Goal: Task Accomplishment & Management: Use online tool/utility

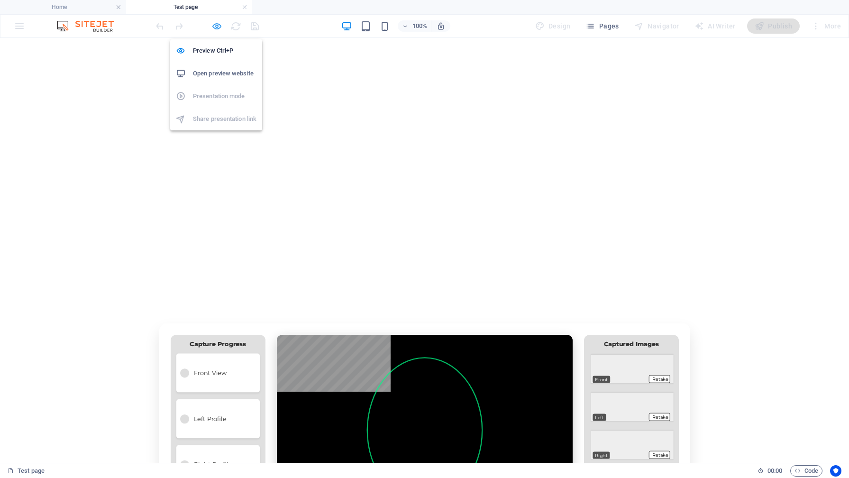
click at [218, 27] on icon "button" at bounding box center [216, 26] width 11 height 11
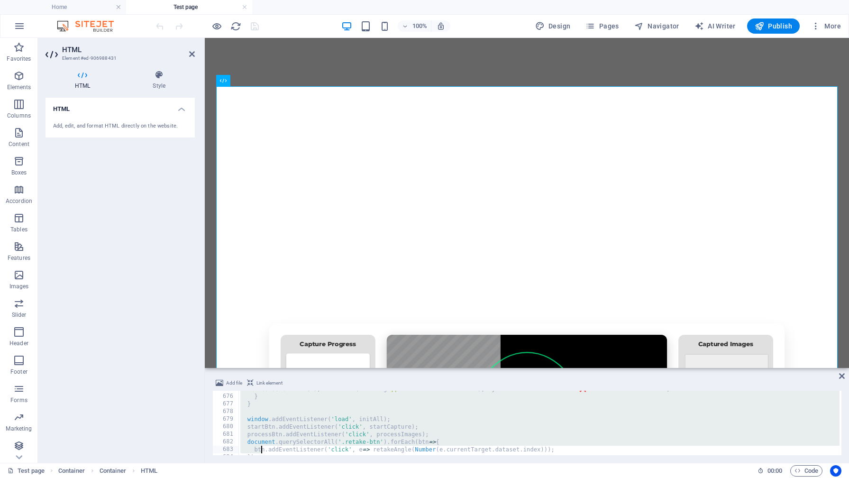
scroll to position [5131, 0]
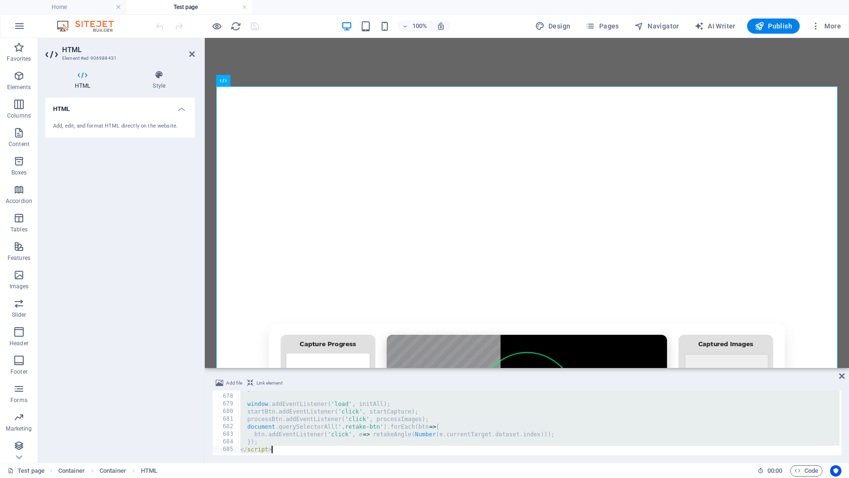
drag, startPoint x: 236, startPoint y: 393, endPoint x: 262, endPoint y: 477, distance: 88.0
click at [262, 462] on section "Favorites Elements Columns Content Boxes Accordion Tables Features Images Slide…" at bounding box center [424, 250] width 849 height 425
type textarea "}); </script>"
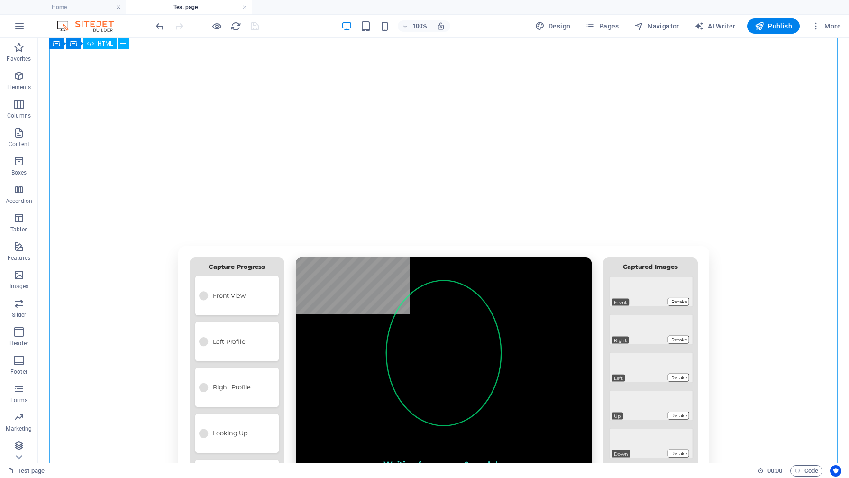
scroll to position [77, 0]
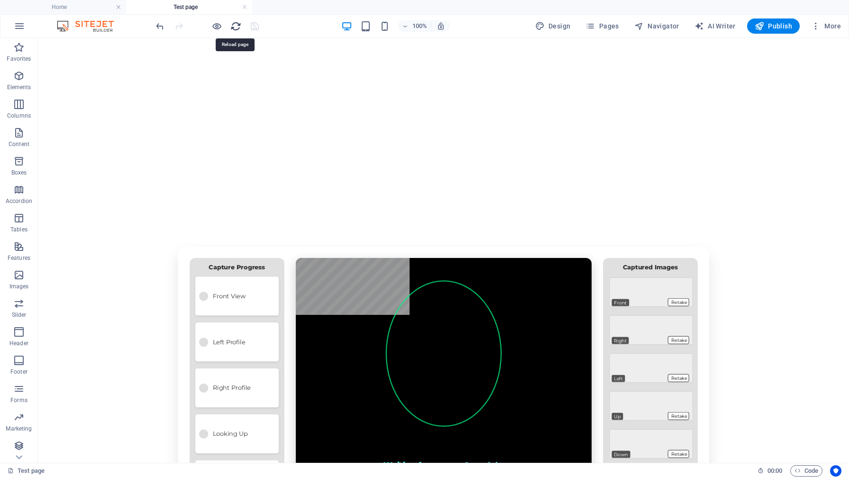
click at [236, 27] on icon "reload" at bounding box center [235, 26] width 11 height 11
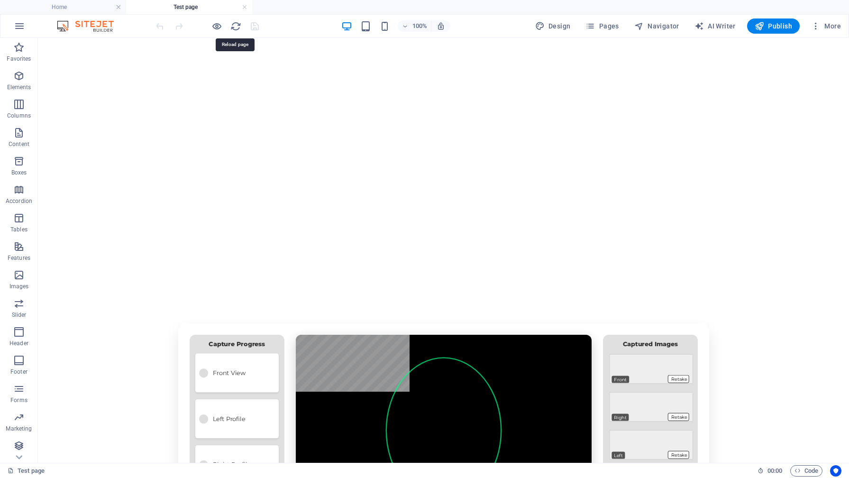
scroll to position [0, 0]
click at [218, 72] on h6 "Open preview website" at bounding box center [224, 73] width 63 height 11
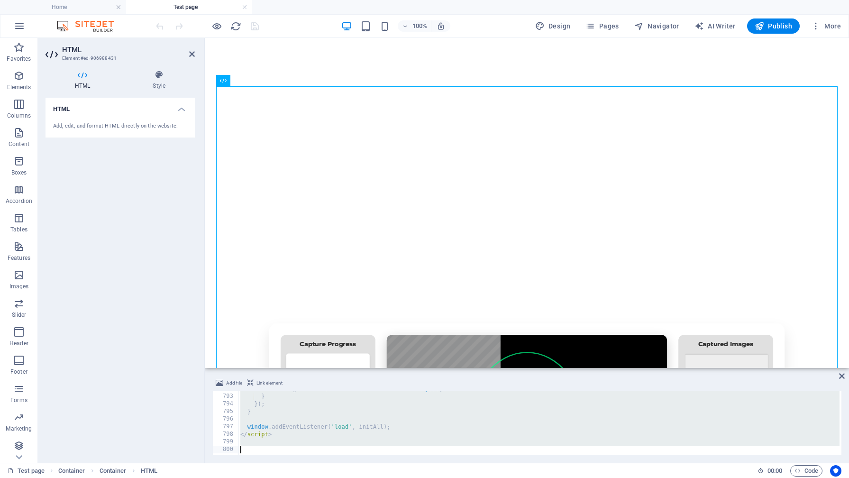
scroll to position [6003, 0]
drag, startPoint x: 239, startPoint y: 393, endPoint x: 274, endPoint y: 477, distance: 91.3
click at [274, 462] on section "Favorites Elements Columns Content Boxes Accordion Tables Features Images Slide…" at bounding box center [424, 250] width 849 height 425
click at [191, 55] on icon at bounding box center [192, 54] width 6 height 8
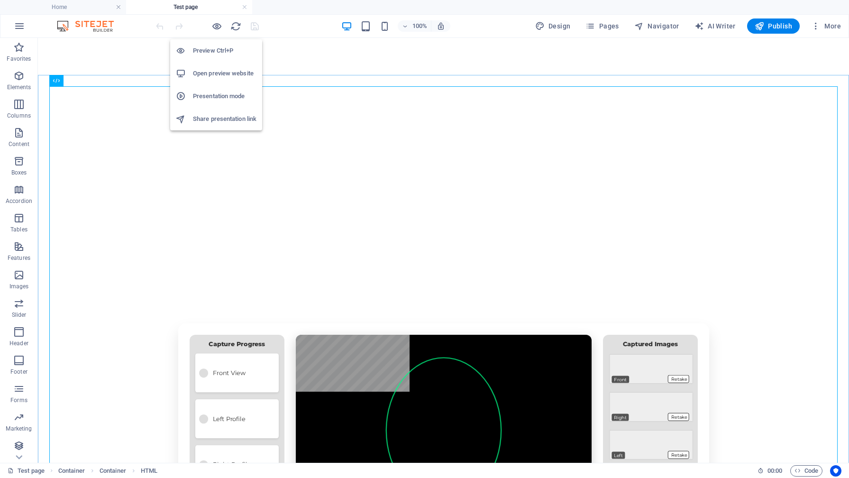
click at [216, 76] on h6 "Open preview website" at bounding box center [224, 73] width 63 height 11
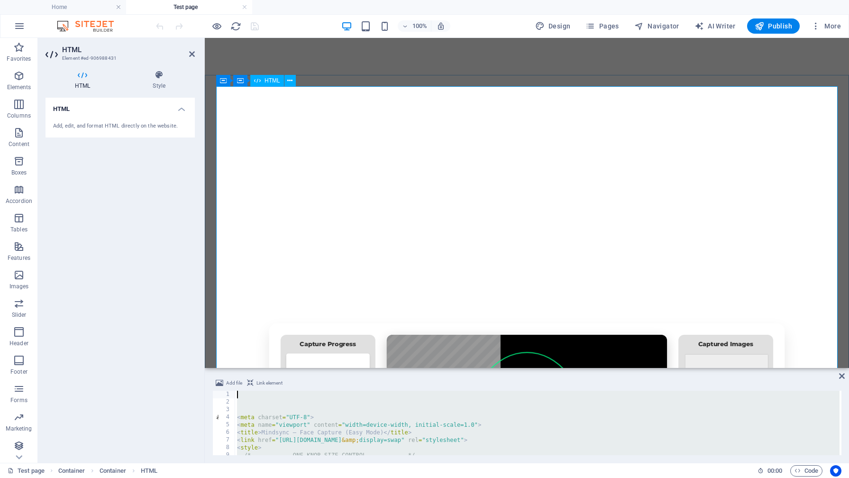
scroll to position [0, 0]
drag, startPoint x: 450, startPoint y: 486, endPoint x: 245, endPoint y: 356, distance: 242.6
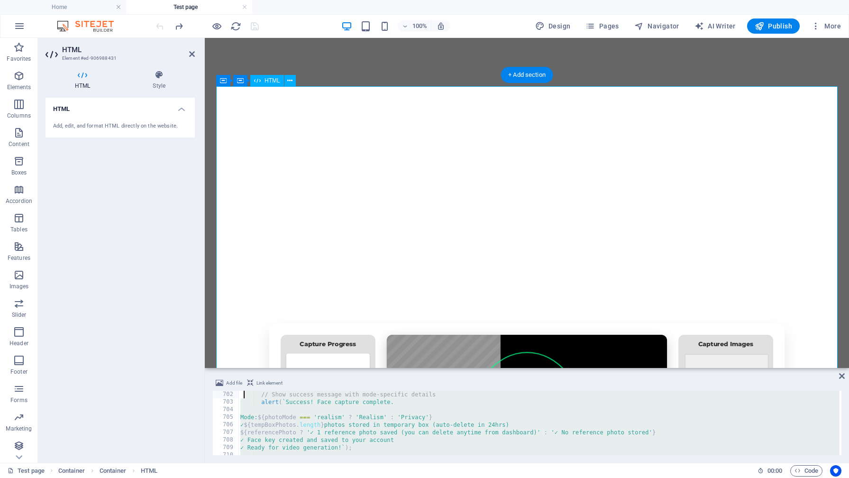
type textarea "document.getElementById(`img-${i}`).src=''; document.getElementById(`img-${i}`)…"
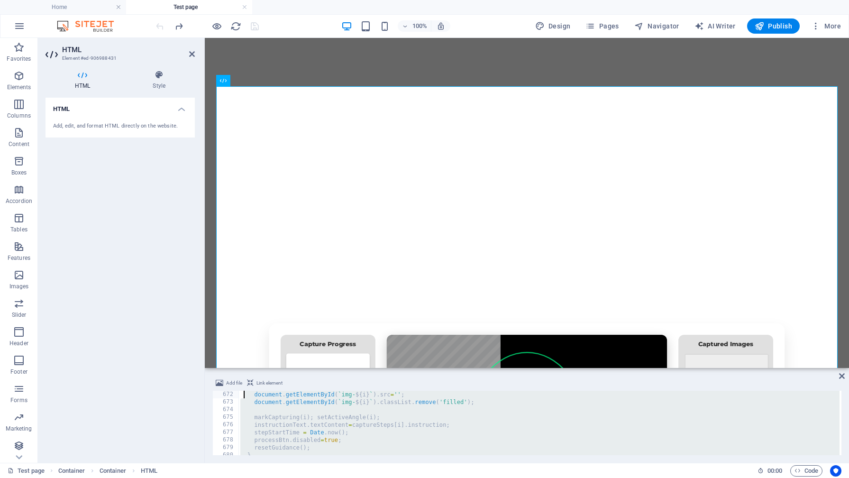
scroll to position [5087, 0]
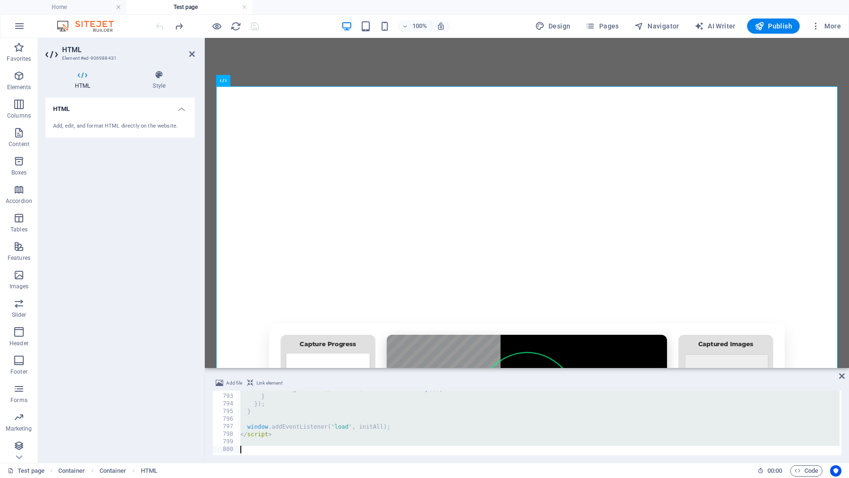
drag, startPoint x: 244, startPoint y: 393, endPoint x: 281, endPoint y: 477, distance: 91.8
click at [281, 462] on section "Favorites Elements Columns Content Boxes Accordion Tables Features Images Slide…" at bounding box center [424, 250] width 849 height 425
drag, startPoint x: 237, startPoint y: 395, endPoint x: 274, endPoint y: 477, distance: 90.1
click at [274, 462] on section "Favorites Elements Columns Content Boxes Accordion Tables Features Images Slide…" at bounding box center [424, 250] width 849 height 425
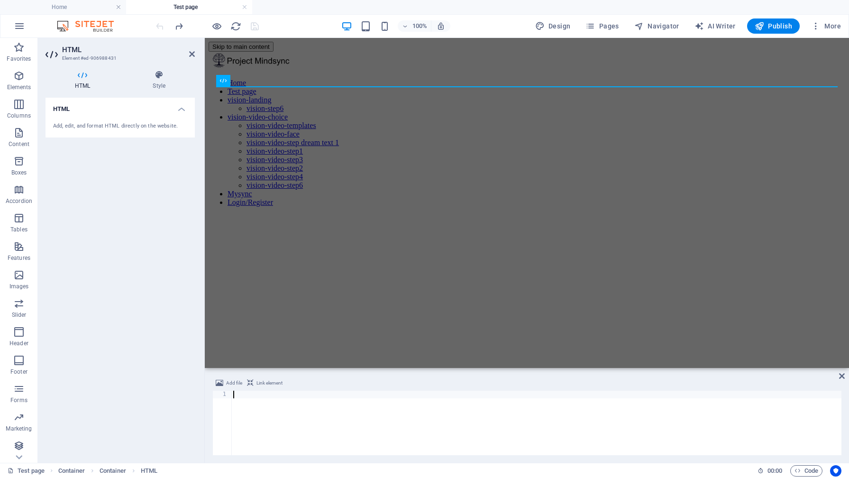
paste textarea "</html>"
type textarea "</html>"
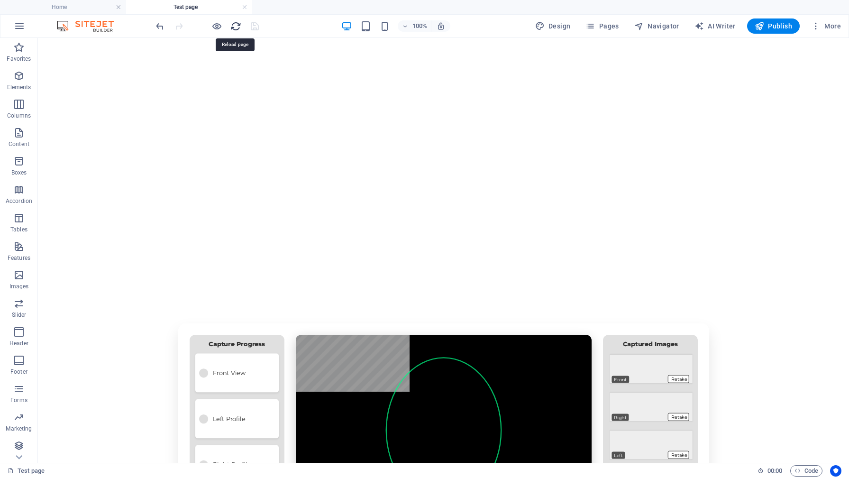
click at [237, 26] on icon "reload" at bounding box center [235, 26] width 11 height 11
click at [217, 72] on h6 "Open preview website" at bounding box center [224, 73] width 63 height 11
click at [216, 75] on h6 "Open preview website" at bounding box center [224, 73] width 63 height 11
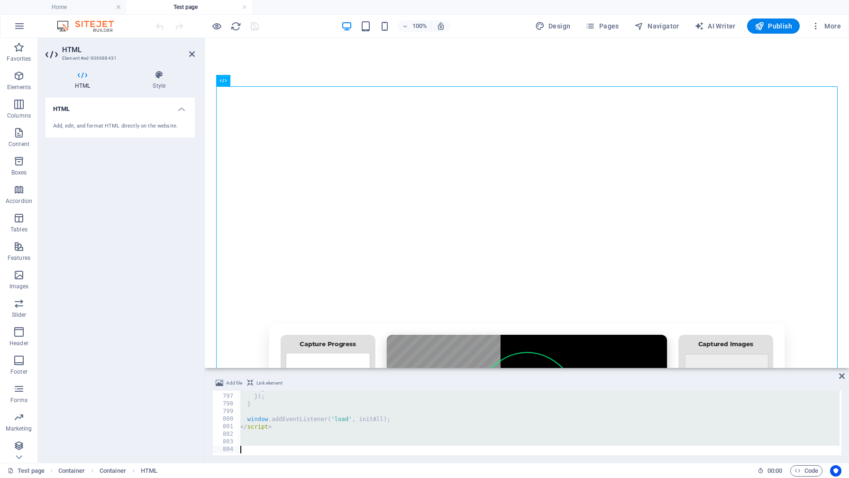
scroll to position [6033, 0]
drag, startPoint x: 237, startPoint y: 394, endPoint x: 254, endPoint y: 477, distance: 85.0
click at [254, 462] on section "Favorites Elements Columns Content Boxes Accordion Tables Features Images Slide…" at bounding box center [424, 250] width 849 height 425
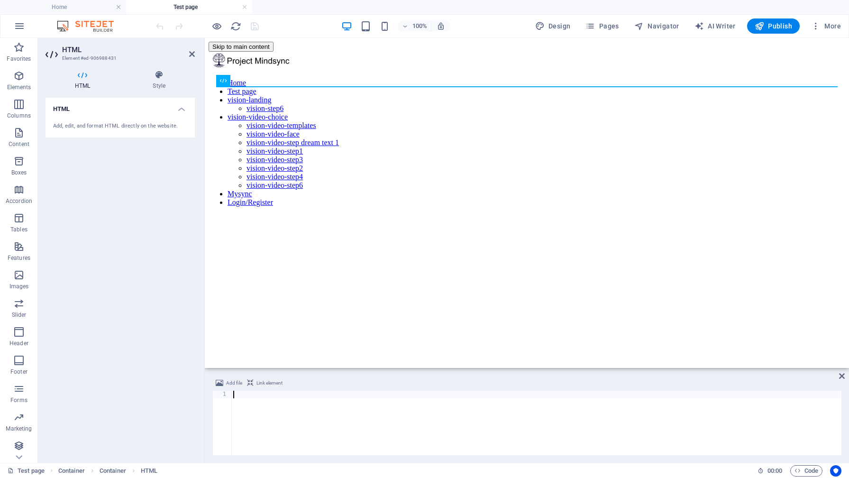
type textarea "</html>"
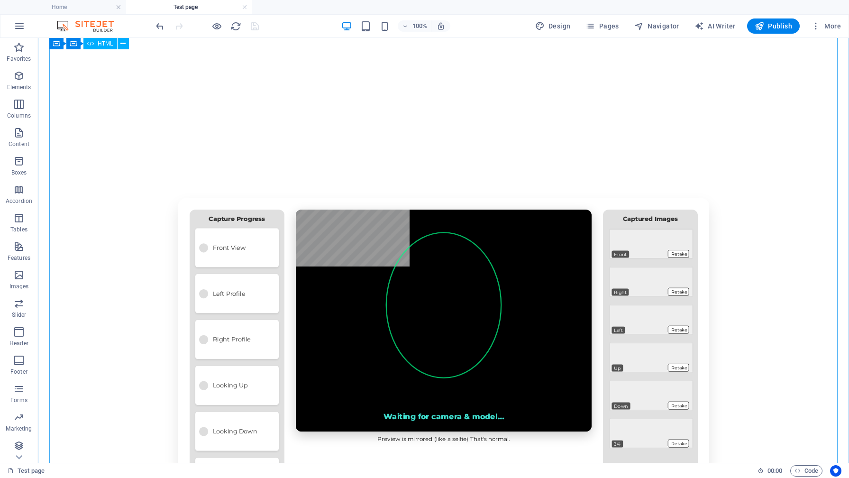
scroll to position [127, 0]
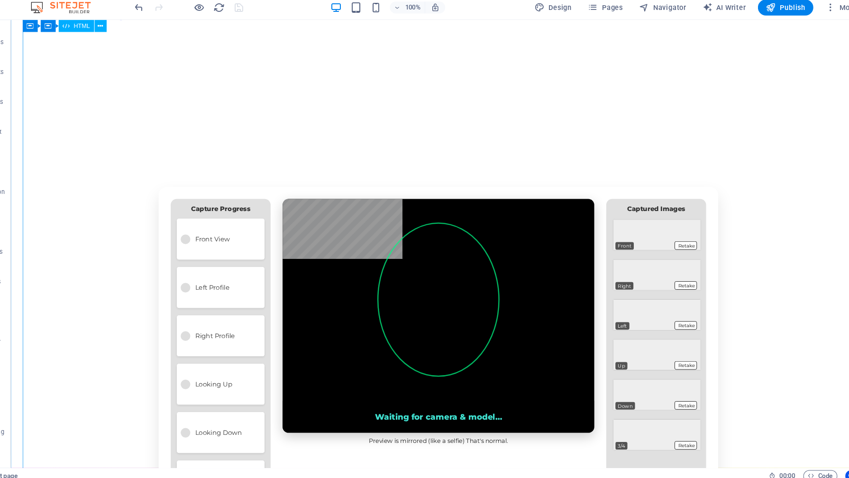
click at [507, 345] on div "Mindsync – Face Capture (Easy Mode) Face Capture By capturing your face from si…" at bounding box center [415, 432] width 811 height 646
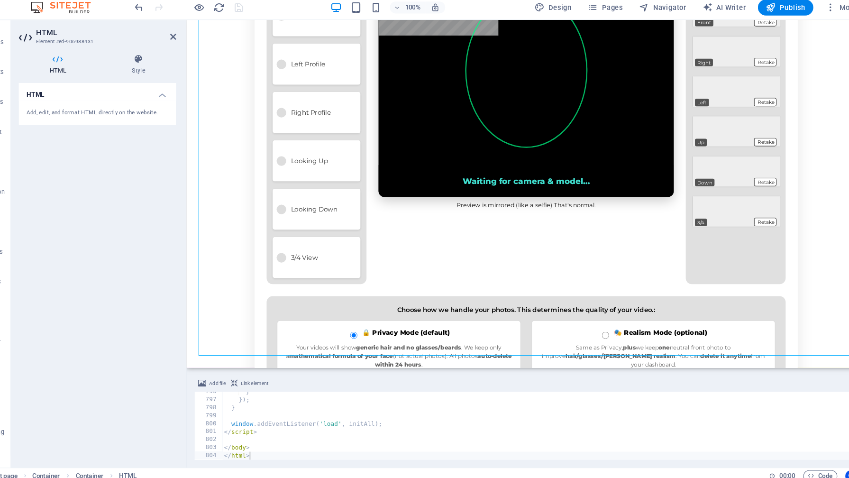
drag, startPoint x: 537, startPoint y: 333, endPoint x: 648, endPoint y: 351, distance: 112.4
click at [648, 351] on html "Skip to main content Home Test page vision-landing vision-step6 vision-video-ch…" at bounding box center [508, 117] width 644 height 872
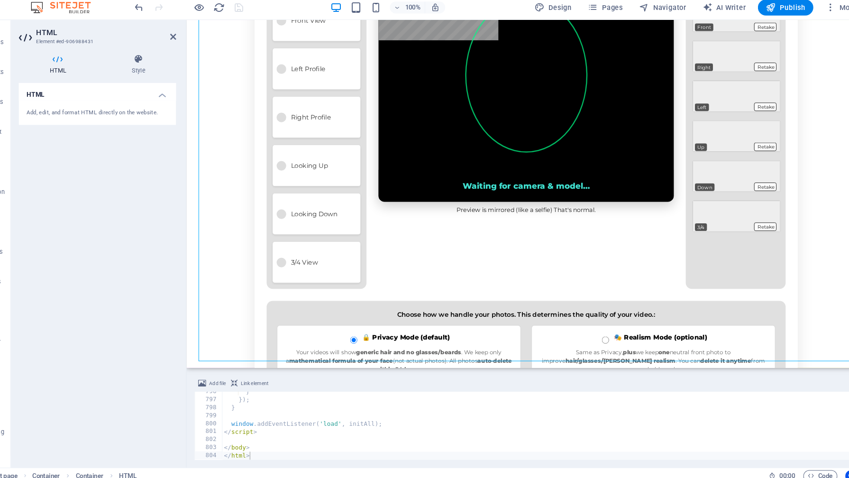
scroll to position [334, 0]
drag, startPoint x: 537, startPoint y: 124, endPoint x: 594, endPoint y: 140, distance: 59.0
click at [594, 140] on div "Mindsync – Face Capture (Easy Mode) Face Capture By capturing your face from si…" at bounding box center [508, 226] width 644 height 646
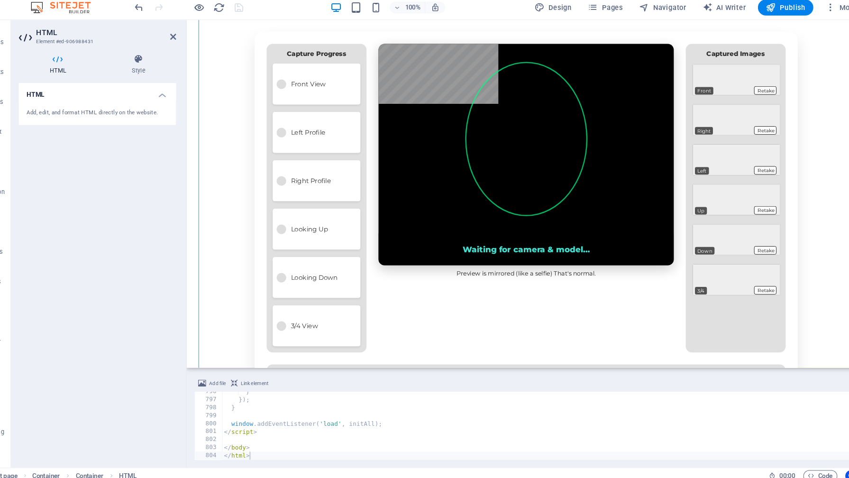
scroll to position [272, 0]
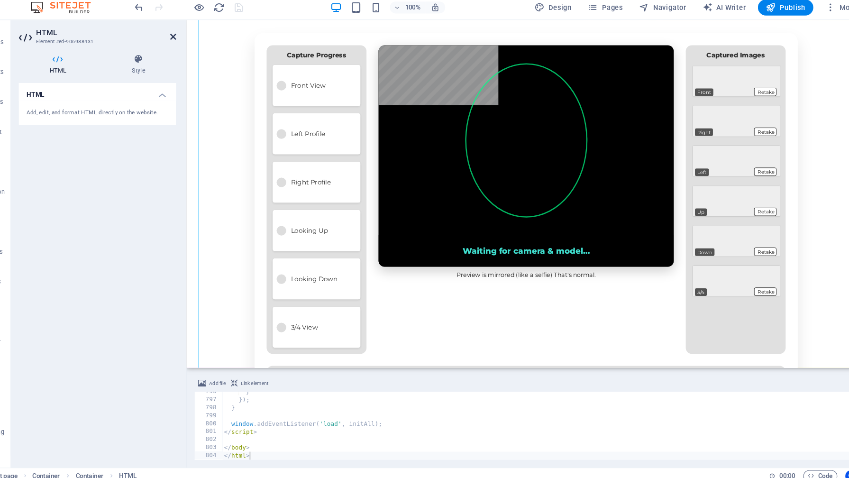
click at [193, 52] on icon at bounding box center [192, 54] width 6 height 8
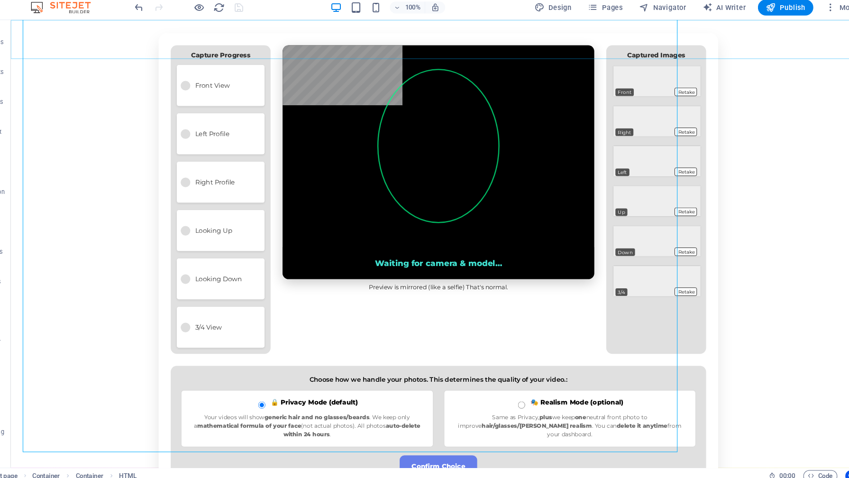
scroll to position [247, 0]
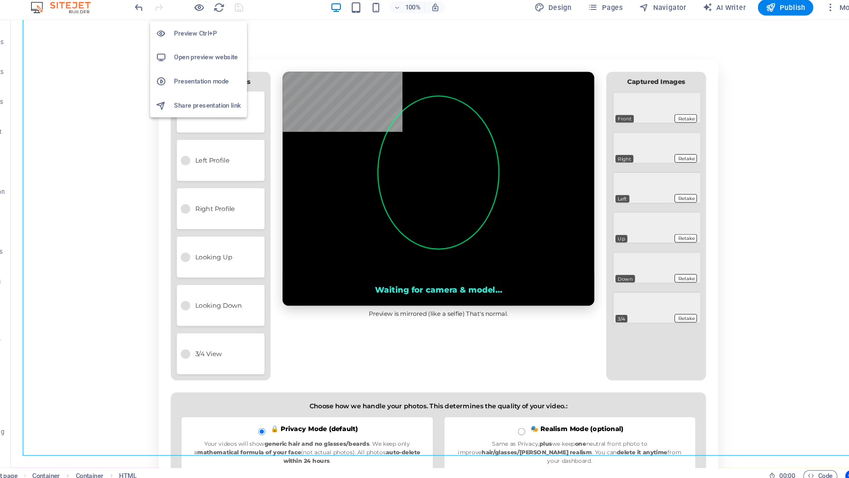
click at [218, 71] on h6 "Open preview website" at bounding box center [224, 73] width 63 height 11
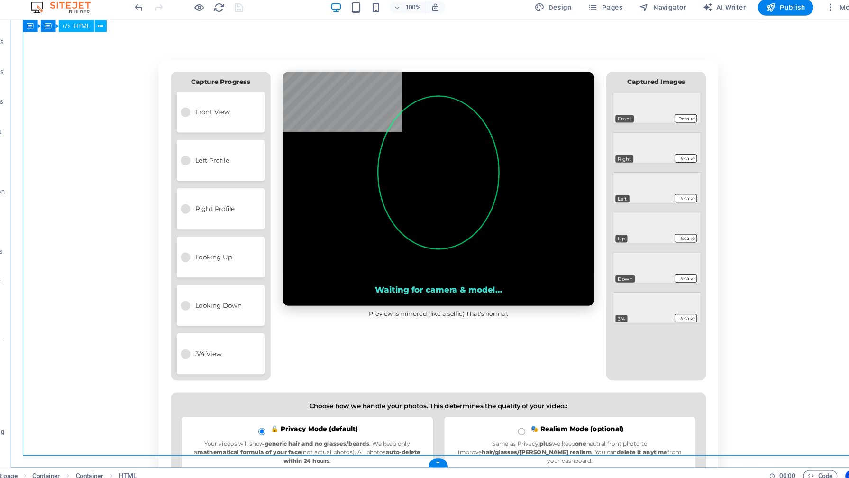
click at [291, 204] on div "Mindsync – Face Capture (Easy Mode) Face Capture By capturing your face from si…" at bounding box center [415, 312] width 811 height 646
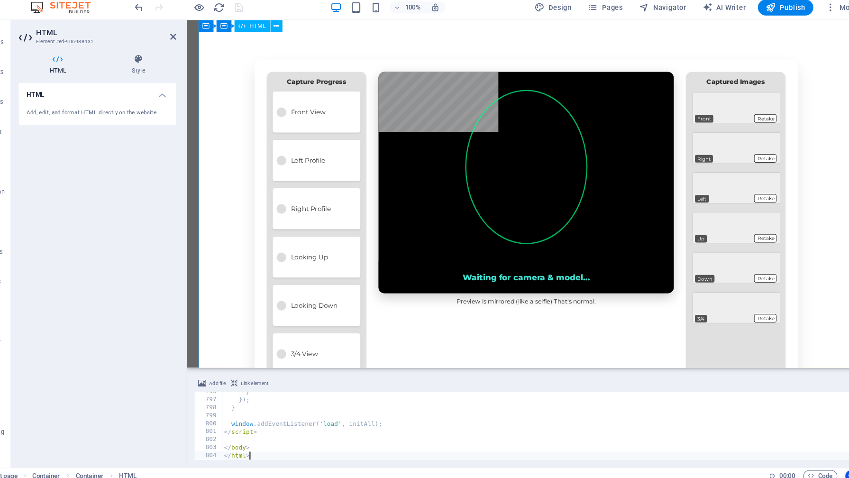
scroll to position [244, 0]
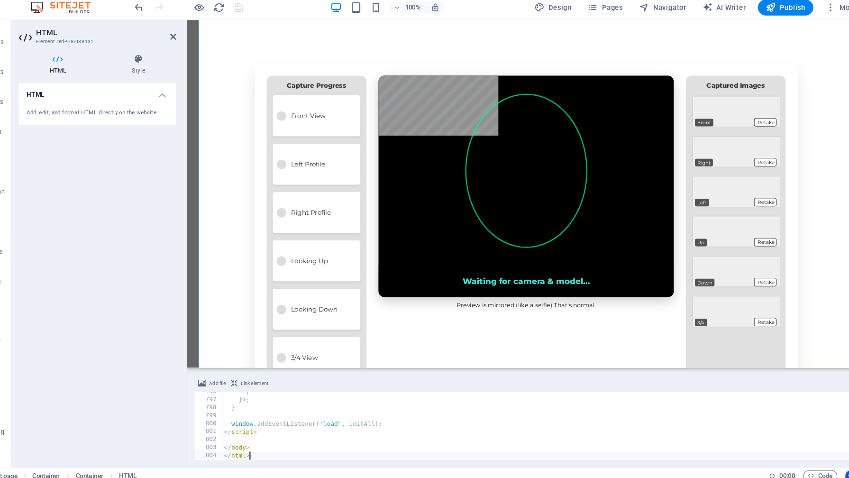
type textarea "</body> </html>"
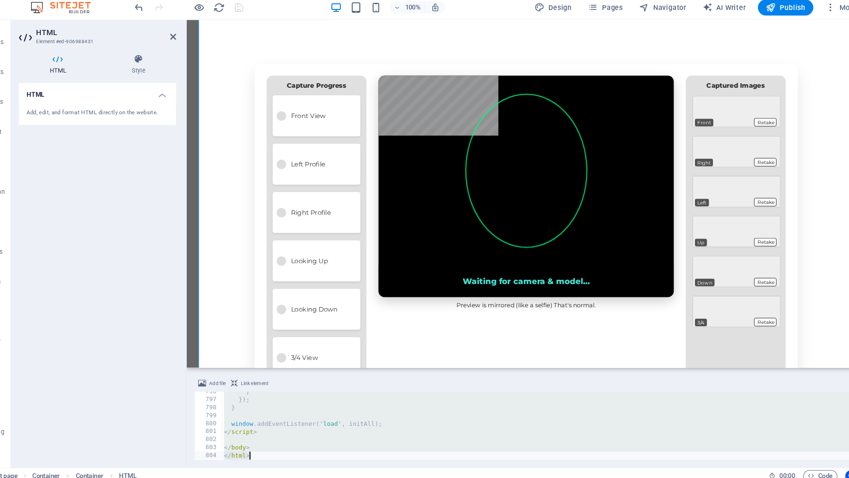
scroll to position [0, 0]
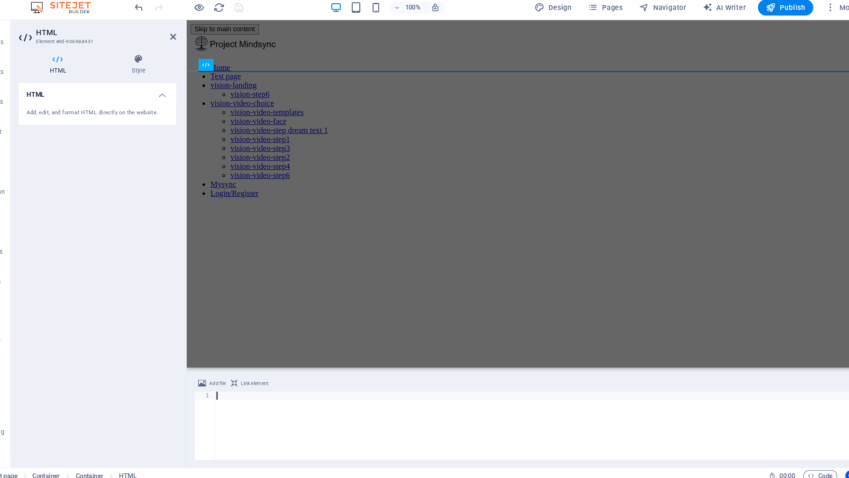
paste textarea "</html>"
type textarea "</html>"
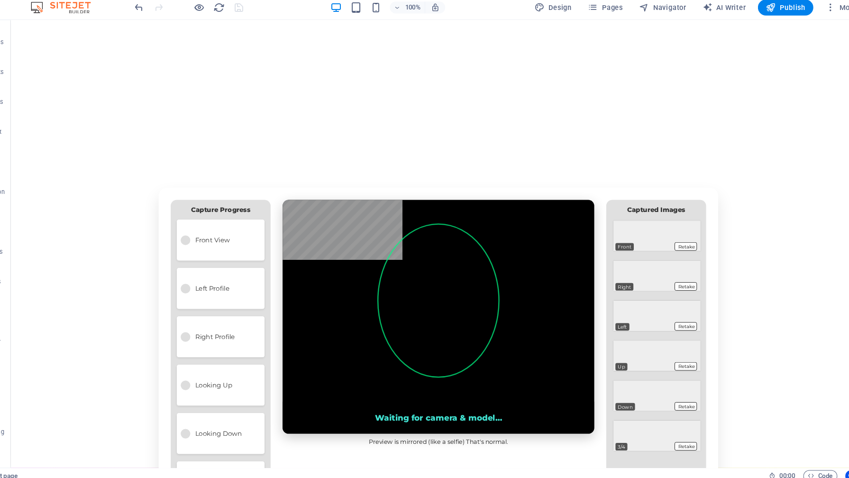
scroll to position [129, 0]
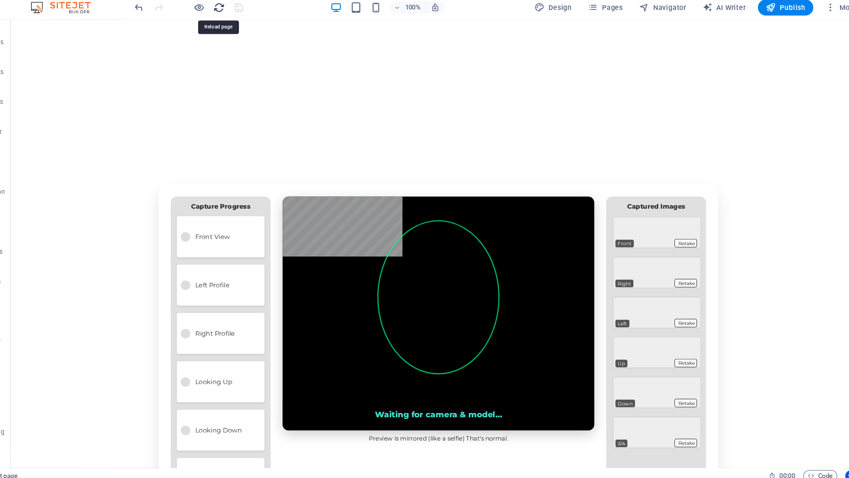
click at [236, 24] on icon "reload" at bounding box center [235, 26] width 11 height 11
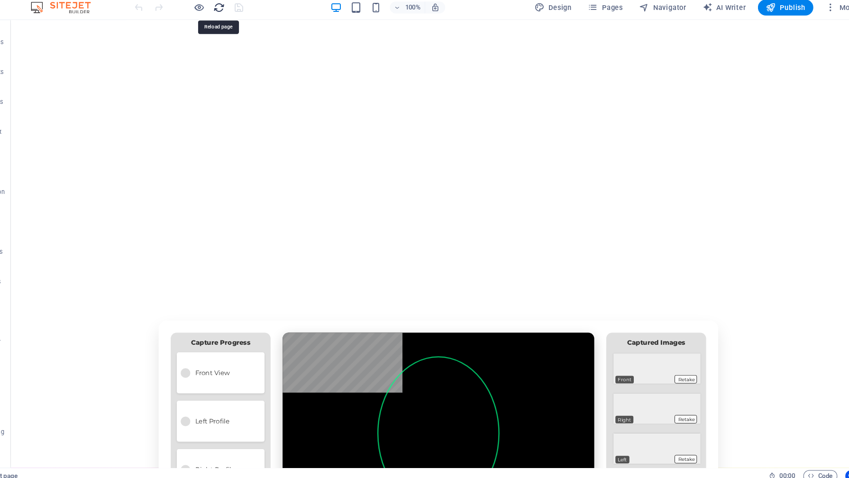
scroll to position [0, 0]
click at [222, 71] on h6 "Open preview website" at bounding box center [224, 73] width 63 height 11
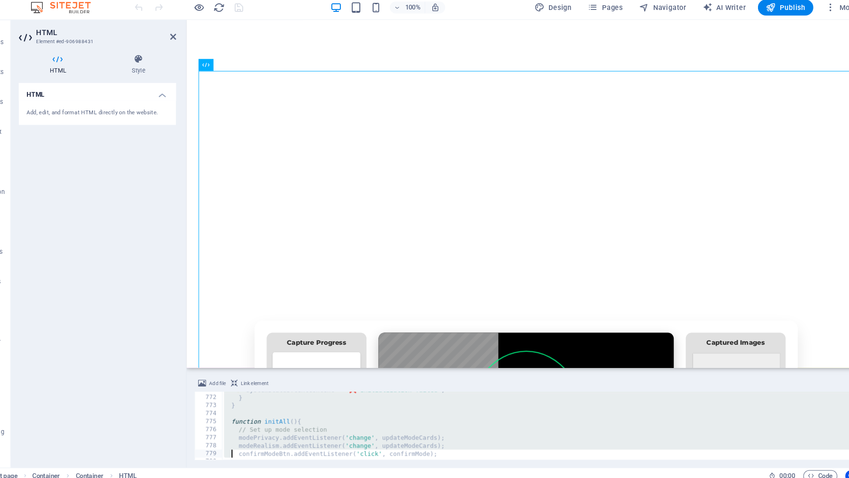
scroll to position [6033, 0]
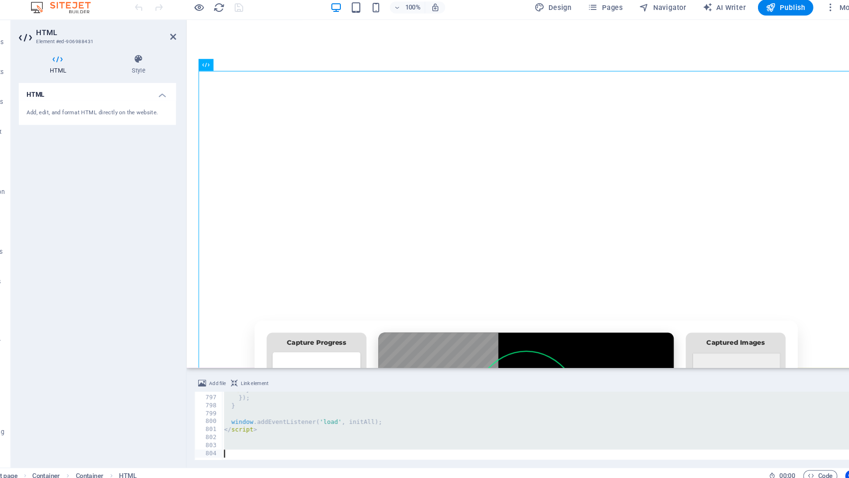
drag, startPoint x: 240, startPoint y: 394, endPoint x: 248, endPoint y: 472, distance: 78.1
click at [248, 462] on section "Favorites Elements Columns Content Boxes Accordion Tables Features Images Slide…" at bounding box center [424, 250] width 849 height 425
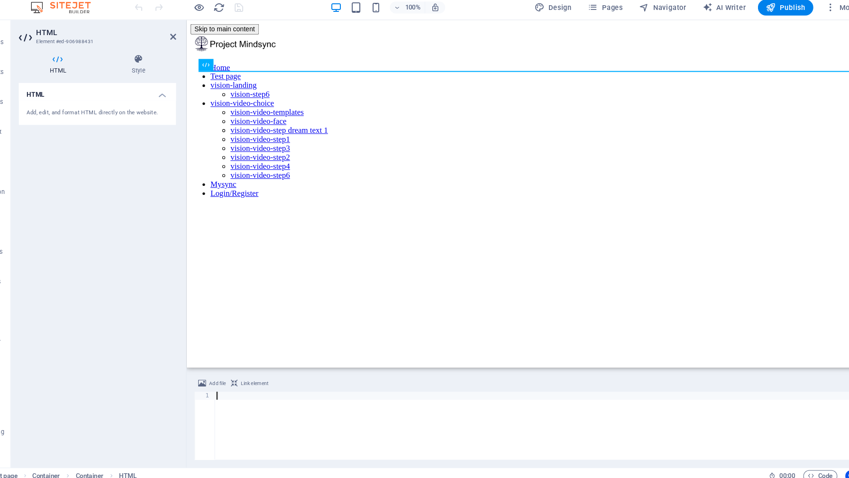
type textarea "</html>"
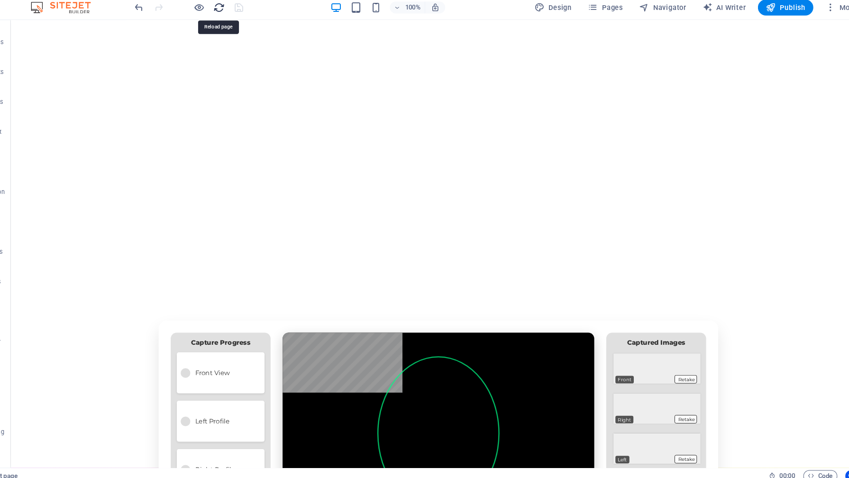
click at [236, 24] on icon "reload" at bounding box center [235, 26] width 11 height 11
click at [215, 92] on h6 "Presentation mode" at bounding box center [224, 96] width 63 height 11
click at [217, 70] on h6 "Open preview website" at bounding box center [224, 73] width 63 height 11
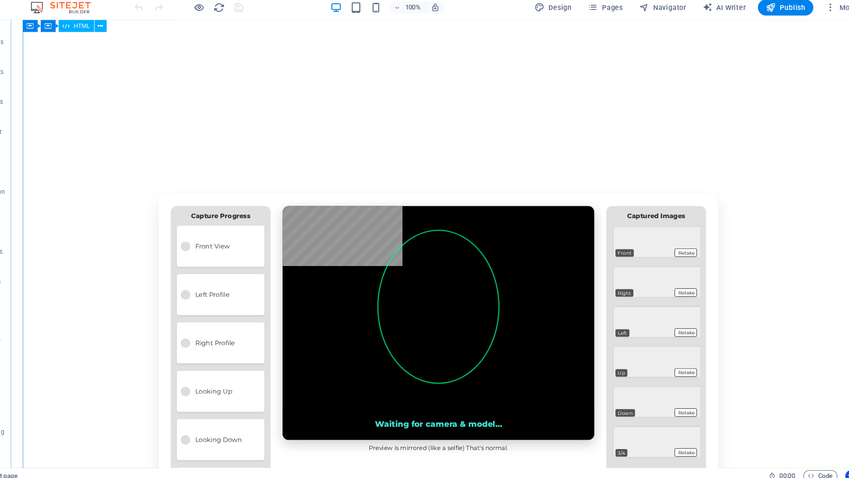
scroll to position [122, 0]
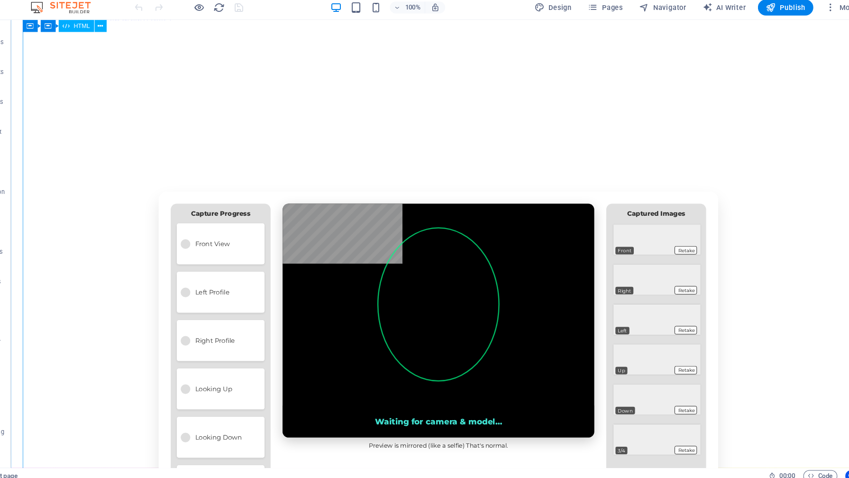
click at [434, 229] on div "Mindsync – Face Capture (Easy Mode) Face Capture By capturing your face from si…" at bounding box center [415, 429] width 811 height 631
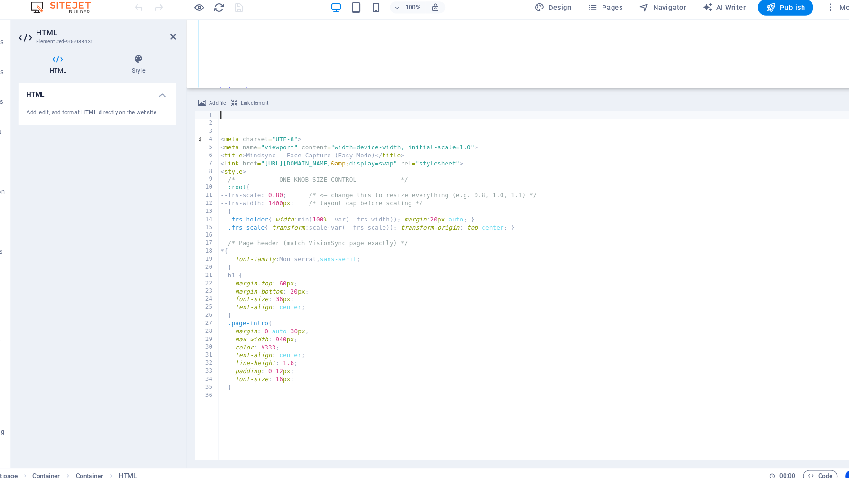
drag, startPoint x: 346, startPoint y: 368, endPoint x: 371, endPoint y: 100, distance: 269.4
click at [0, 0] on div "Reference Container HTML Container Container Add file Link element 1 2 3 4 5 6 …" at bounding box center [0, 0] width 0 height 0
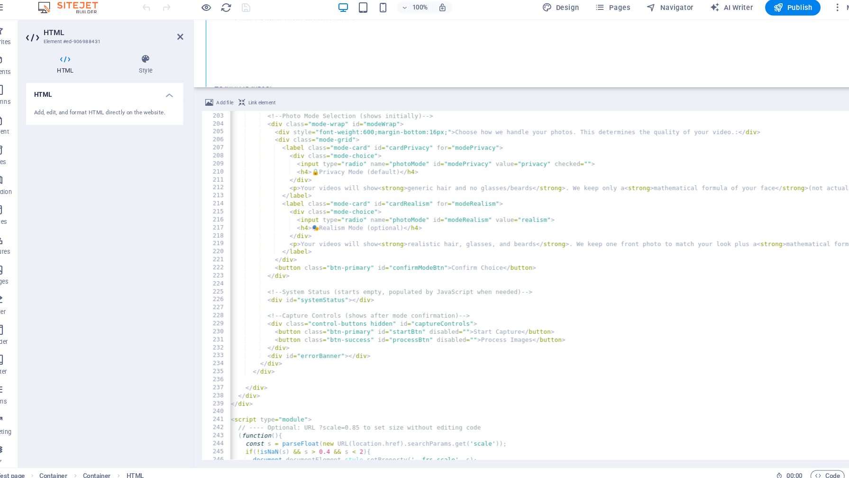
scroll to position [0, 0]
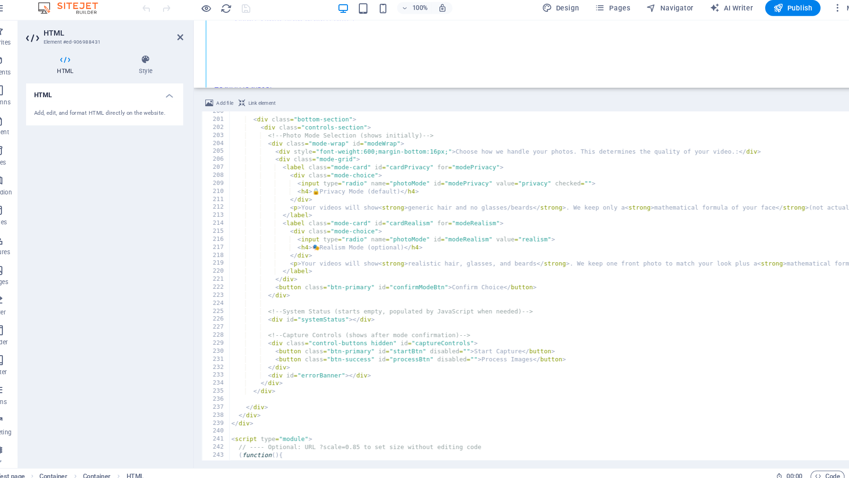
click at [328, 199] on div "< div class = "bottom-section" > < div class = "controls-section" > <!-- Photo …" at bounding box center [803, 292] width 1131 height 344
click at [326, 254] on div "< div class = "bottom-section" > < div class = "controls-section" > <!-- Photo …" at bounding box center [803, 292] width 1131 height 344
type textarea "<h4>Realism Mode (optional)</h4>"
